Goal: Navigation & Orientation: Understand site structure

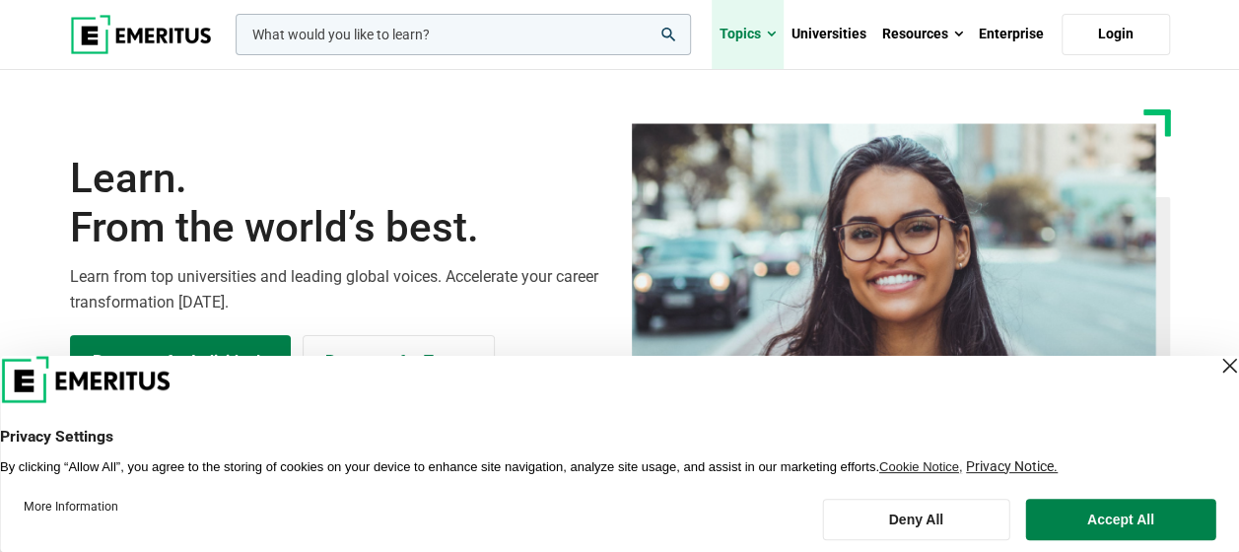
click at [781, 33] on link "Topics" at bounding box center [748, 34] width 72 height 69
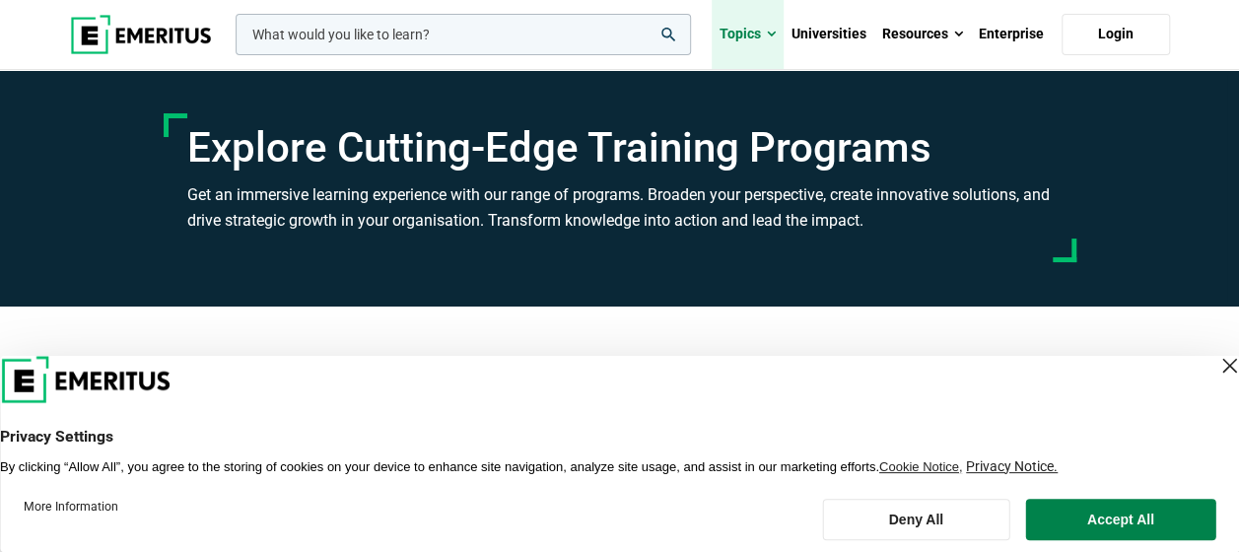
click at [776, 22] on link "Topics" at bounding box center [748, 34] width 72 height 69
click at [162, 37] on img at bounding box center [141, 34] width 142 height 39
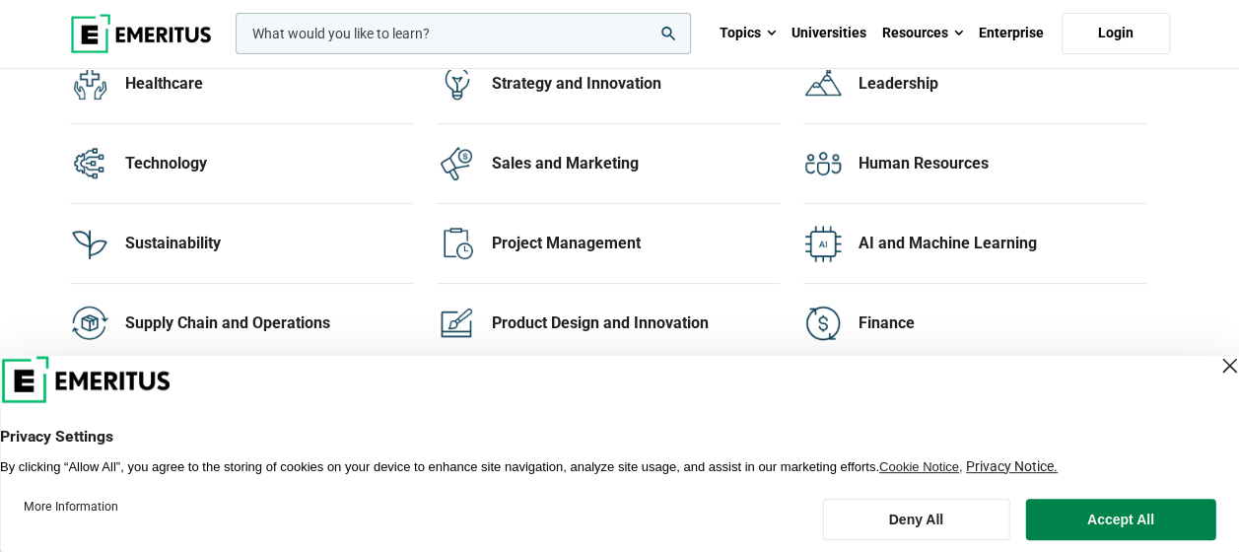
scroll to position [4338, 0]
